Goal: Information Seeking & Learning: Learn about a topic

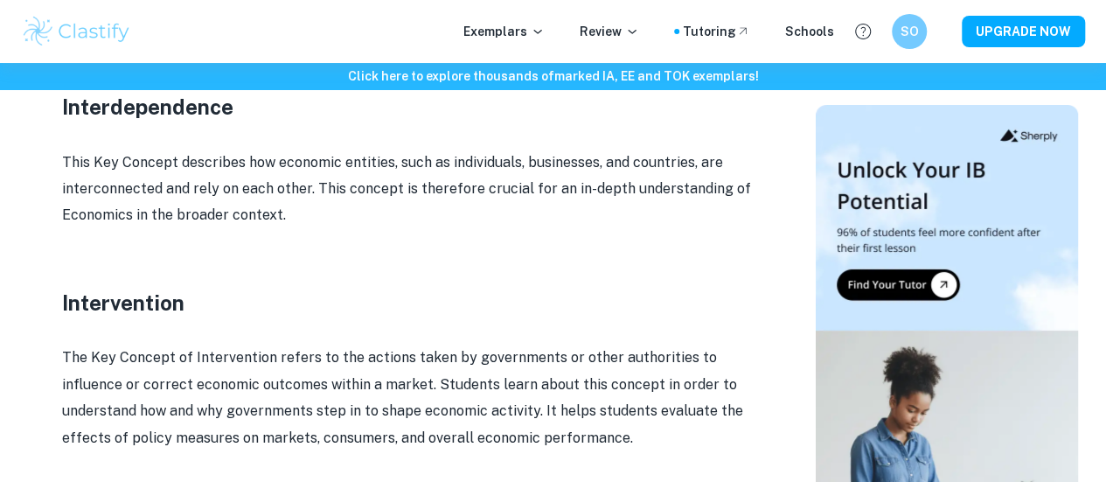
scroll to position [2656, 0]
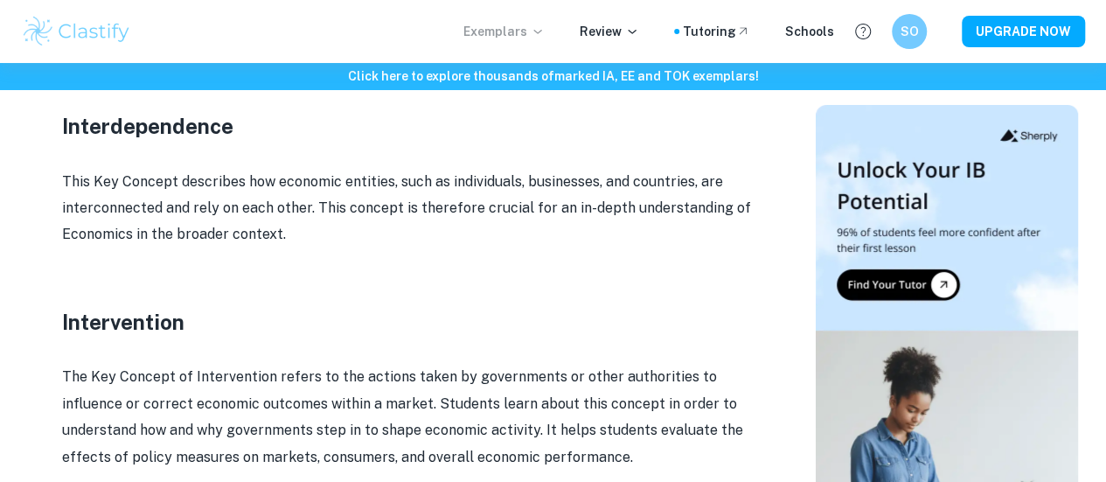
click at [519, 27] on p "Exemplars" at bounding box center [503, 31] width 81 height 19
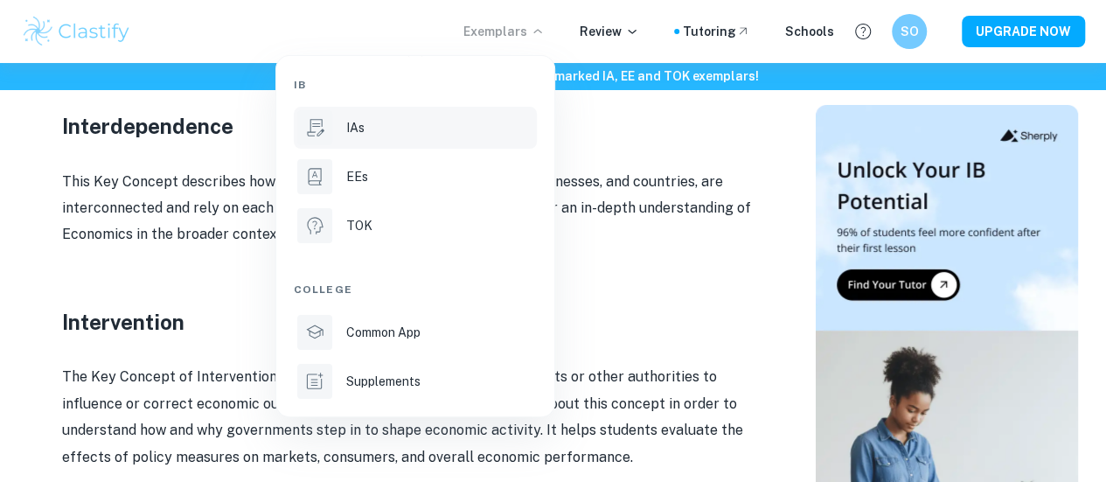
click at [362, 122] on p "IAs" at bounding box center [355, 127] width 18 height 19
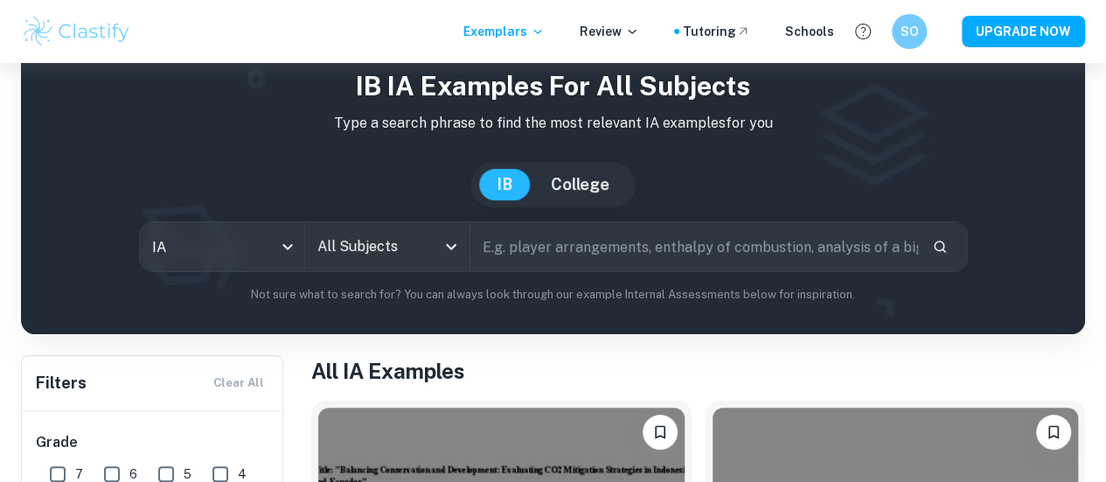
scroll to position [60, 0]
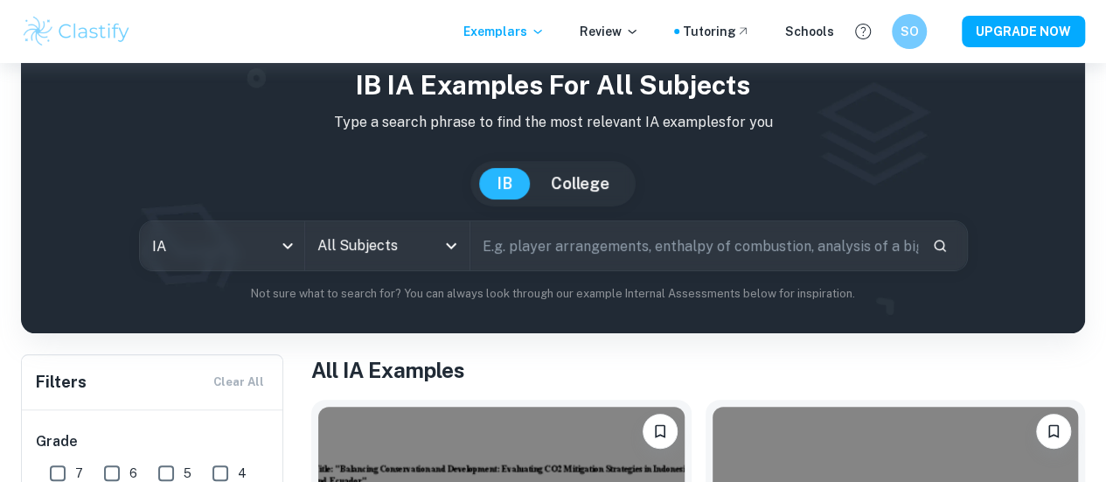
click at [605, 240] on input "text" at bounding box center [694, 245] width 448 height 49
type input "macro"
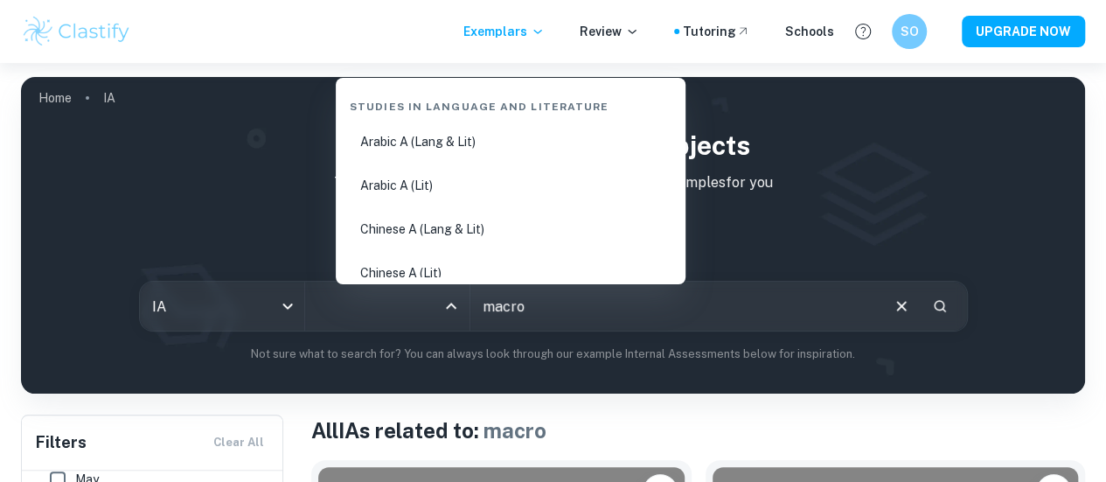
click at [375, 302] on input "All Subjects" at bounding box center [374, 305] width 122 height 33
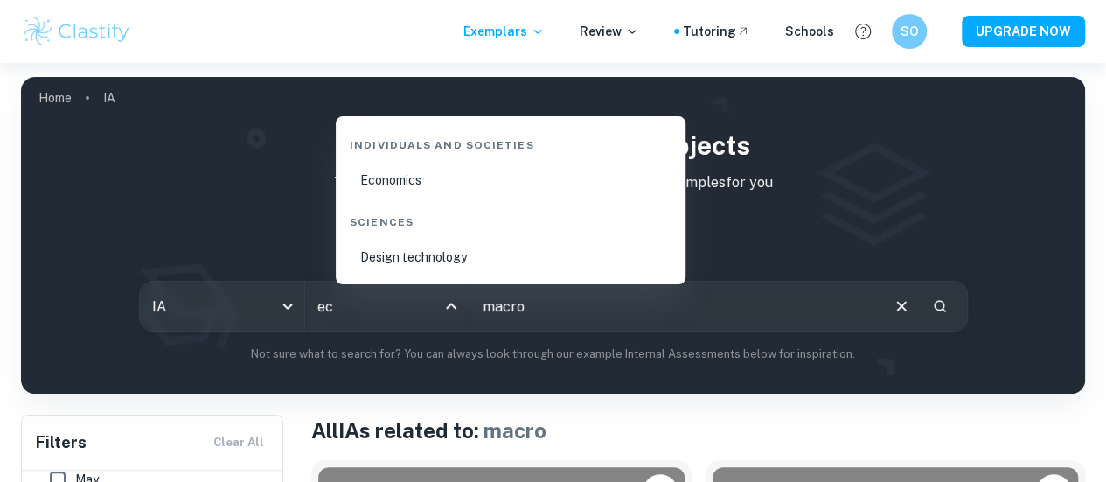
click at [480, 178] on li "Economics" at bounding box center [511, 180] width 336 height 40
type input "Economics"
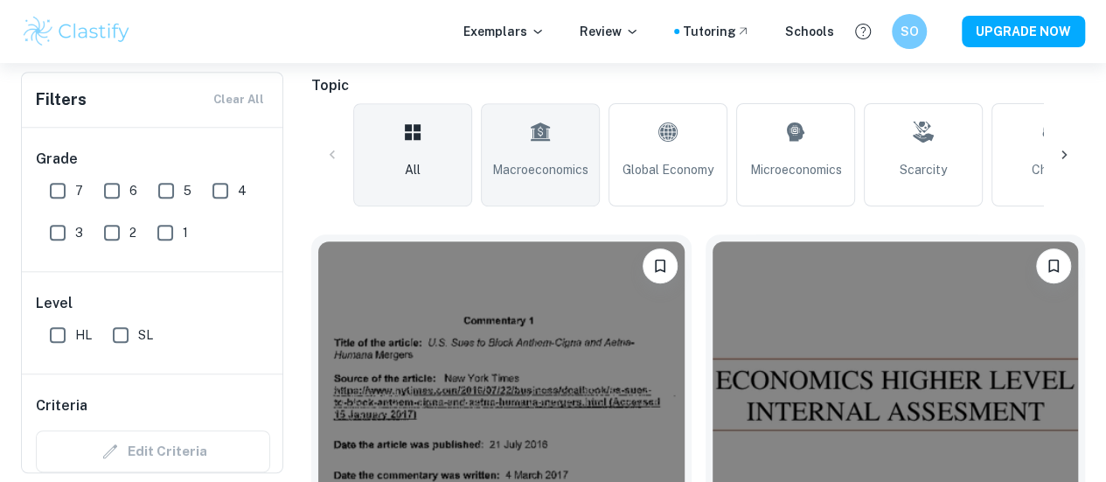
scroll to position [384, 0]
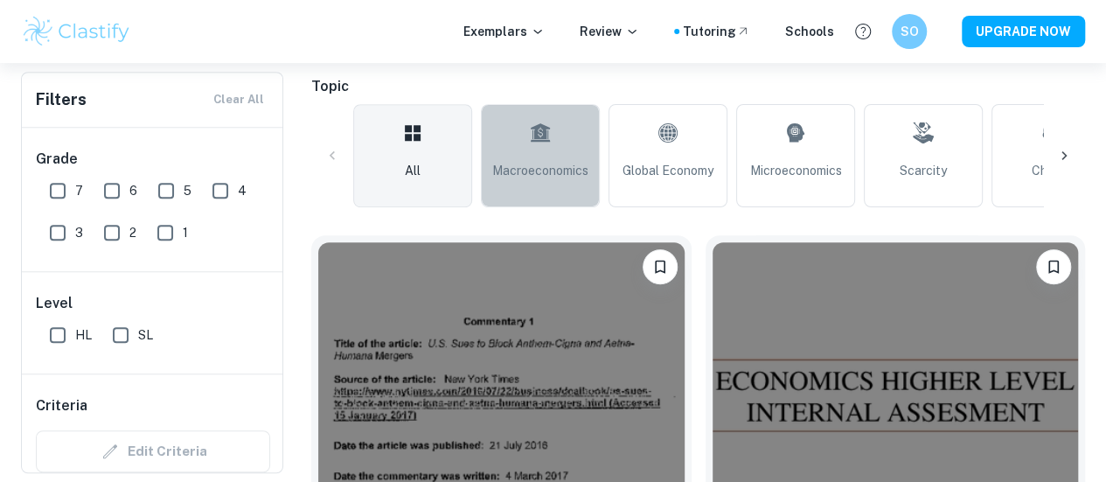
click at [558, 181] on link "Macroeconomics" at bounding box center [540, 155] width 119 height 103
type input "Macroeconomics"
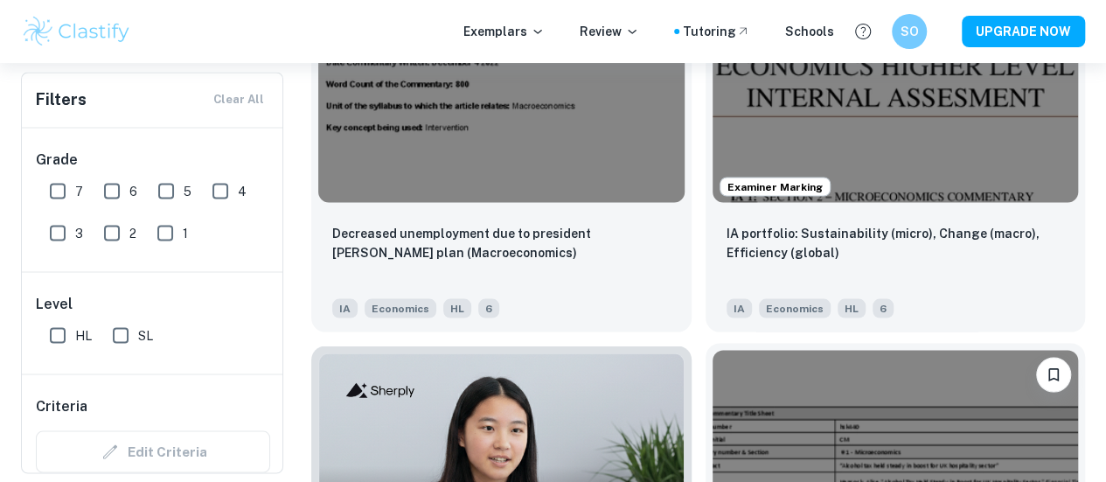
scroll to position [1552, 0]
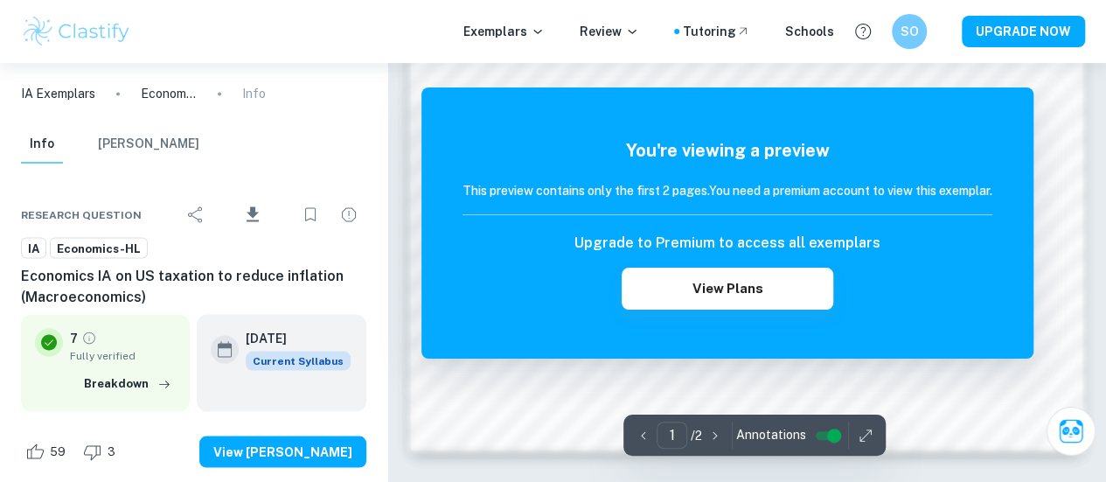
scroll to position [1623, 0]
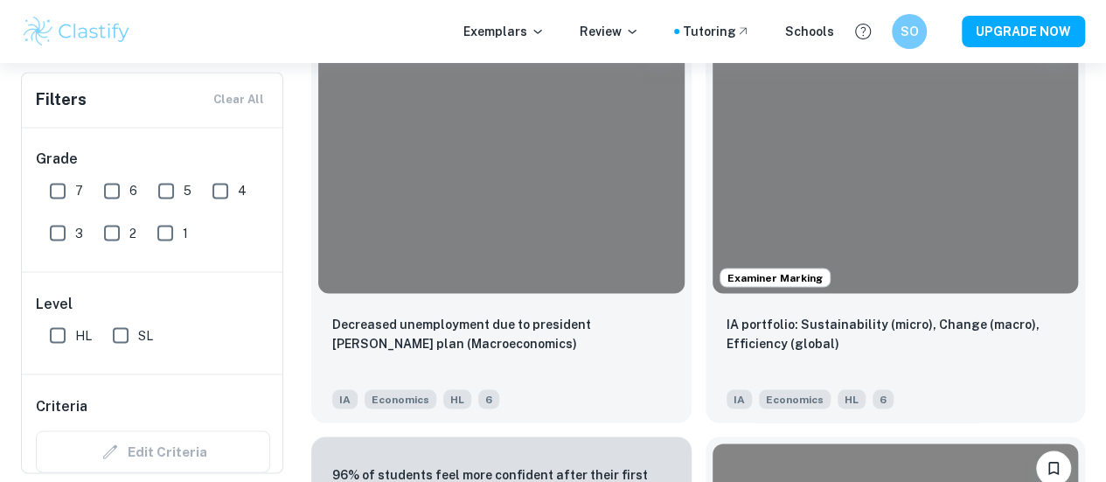
scroll to position [1456, 0]
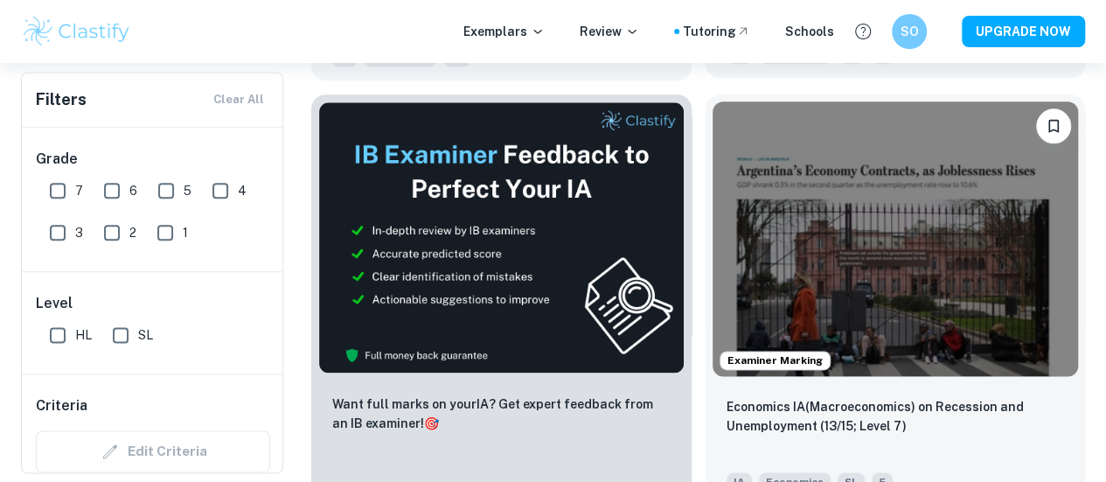
scroll to position [954, 0]
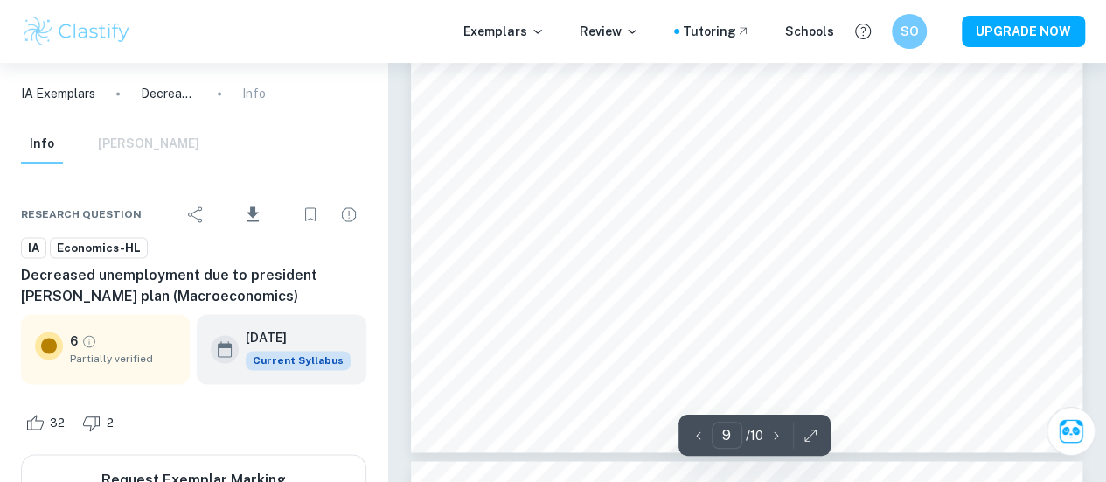
scroll to position [7842, 0]
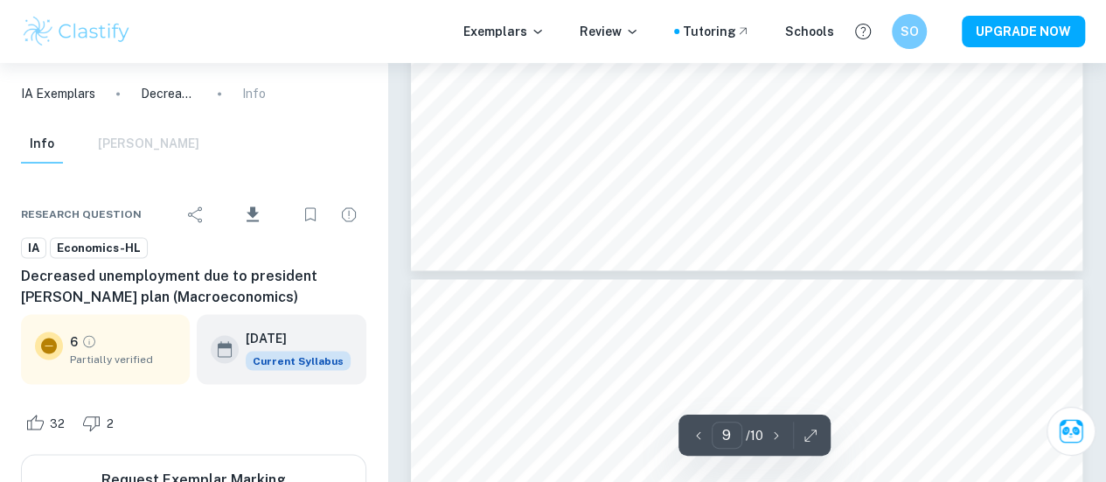
type input "10"
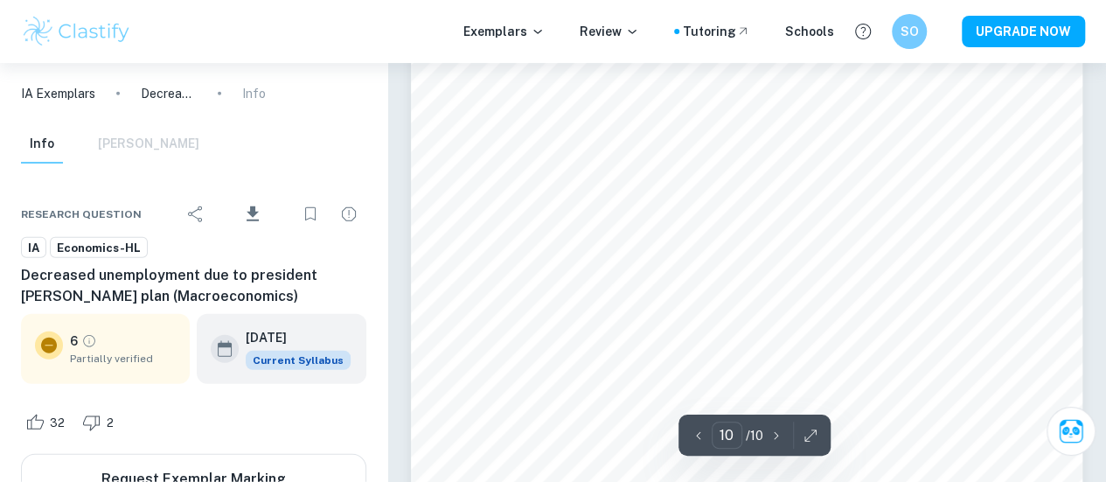
scroll to position [8704, 0]
